Goal: Task Accomplishment & Management: Manage account settings

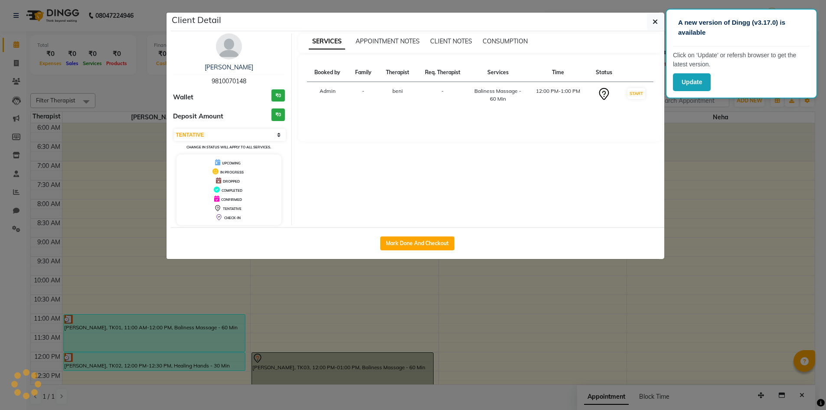
select select "7"
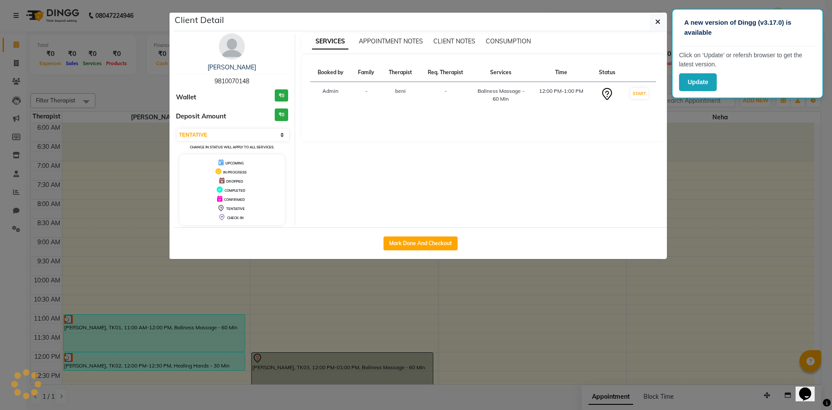
scroll to position [217, 0]
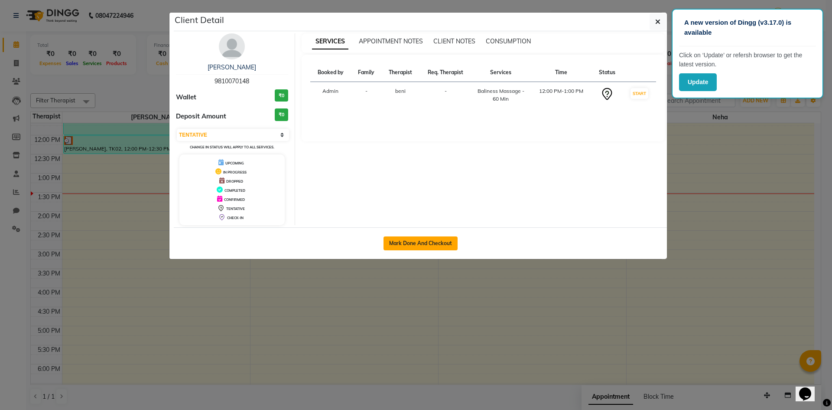
click at [388, 242] on button "Mark Done And Checkout" at bounding box center [421, 243] width 74 height 14
select select "6217"
select select "service"
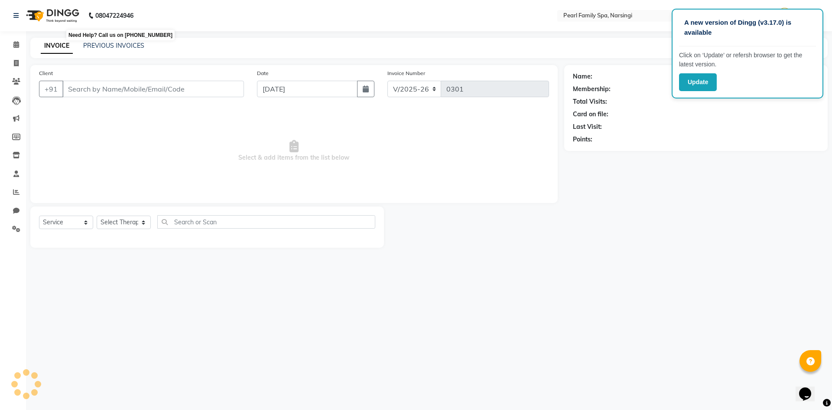
type input "9810070148"
select select "87640"
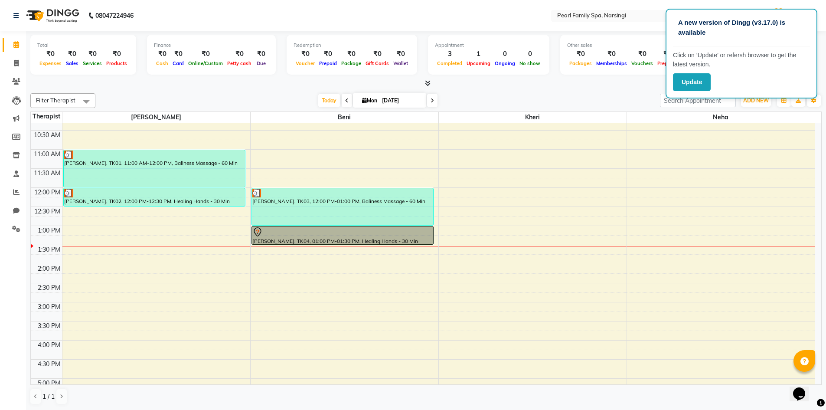
scroll to position [173, 0]
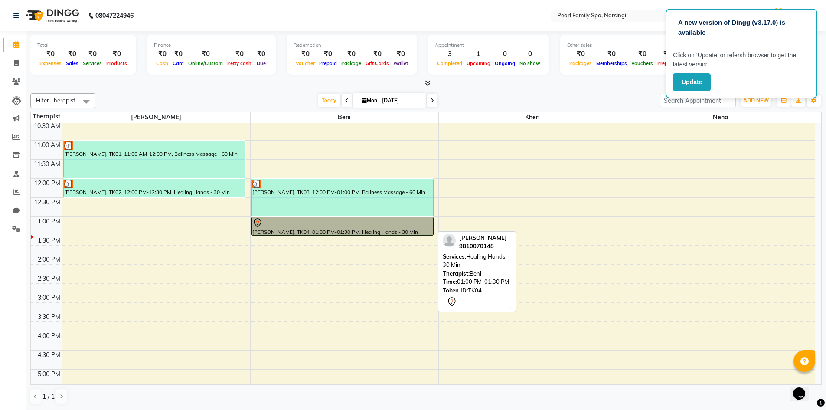
click at [361, 233] on div at bounding box center [342, 234] width 181 height 3
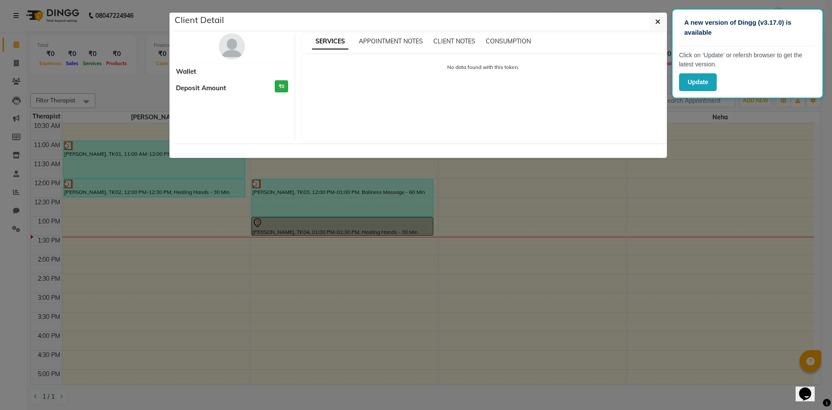
select select "7"
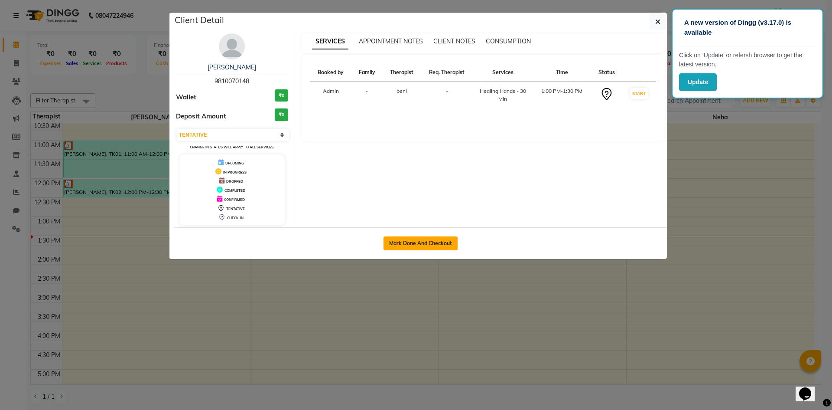
click at [390, 239] on button "Mark Done And Checkout" at bounding box center [421, 243] width 74 height 14
select select "service"
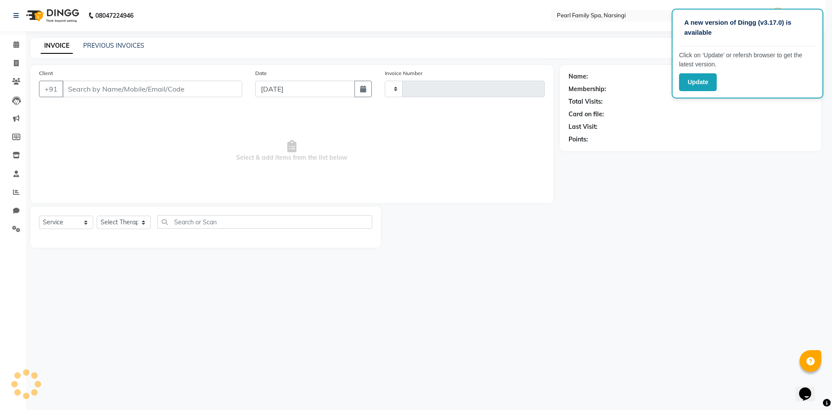
type input "0301"
select select "6217"
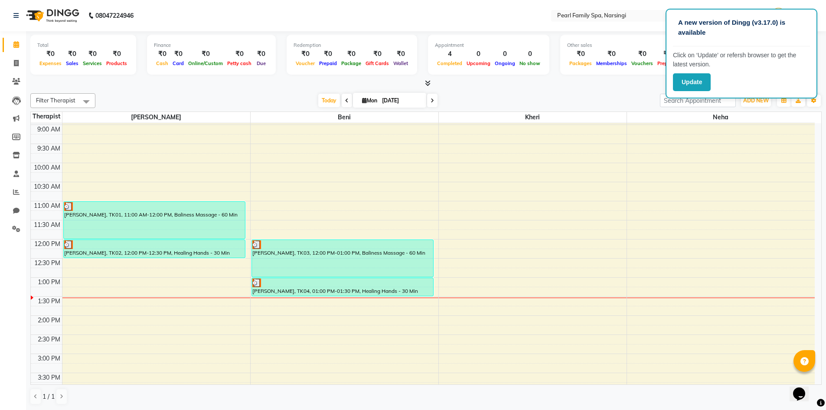
scroll to position [130, 0]
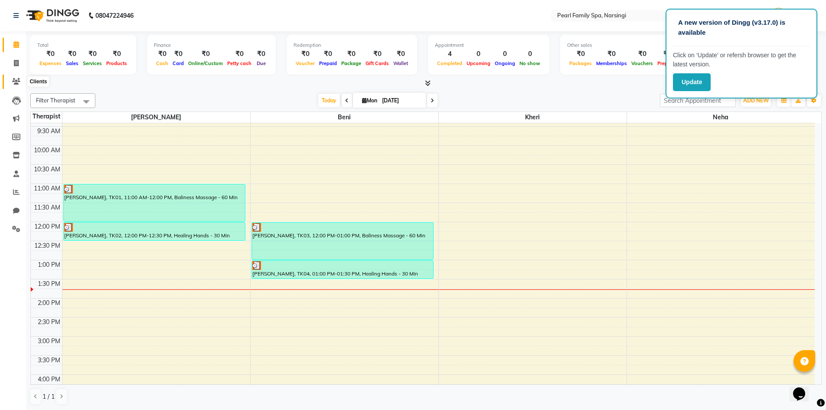
click at [14, 78] on icon at bounding box center [16, 81] width 8 height 7
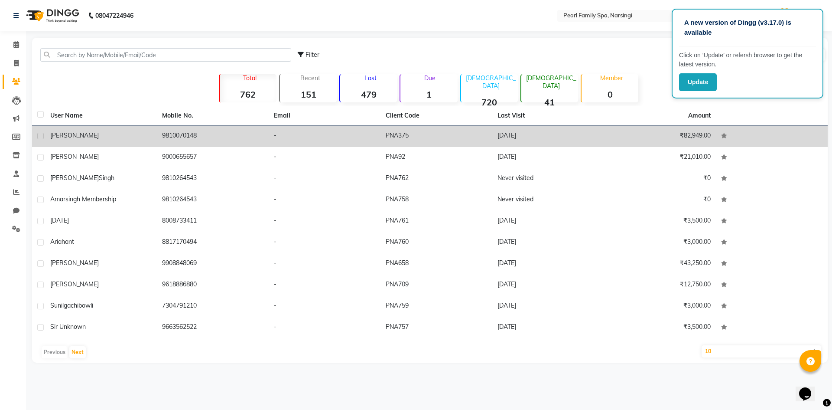
click at [63, 131] on span "[PERSON_NAME]" at bounding box center [74, 135] width 49 height 8
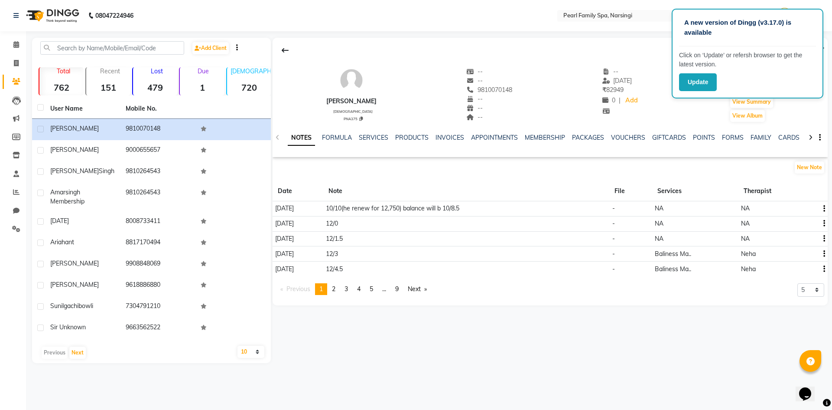
drag, startPoint x: 446, startPoint y: 206, endPoint x: 832, endPoint y: 346, distance: 410.8
click at [702, 269] on tbody "[DATE] 10/10(he renew for 12,750) balance will b 10/8.5 - NA NA [DATE] 12/0 - N…" at bounding box center [550, 238] width 555 height 75
drag, startPoint x: 832, startPoint y: 346, endPoint x: 832, endPoint y: 430, distance: 84.5
click at [826, 409] on html "A new version of Dingg (v3.17.0) is available Click on ‘Update’ or refersh brow…" at bounding box center [416, 205] width 832 height 410
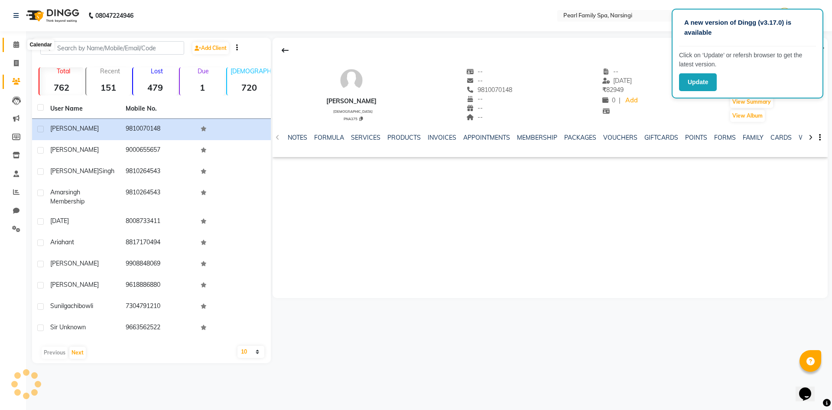
click at [13, 41] on span at bounding box center [16, 45] width 15 height 10
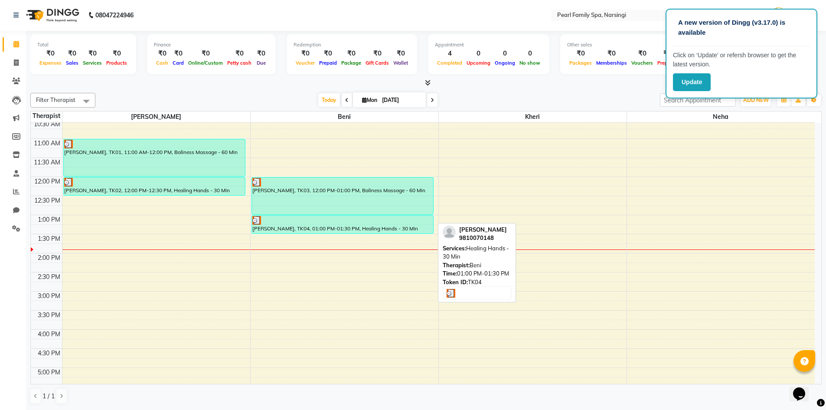
scroll to position [217, 0]
